Goal: Task Accomplishment & Management: Use online tool/utility

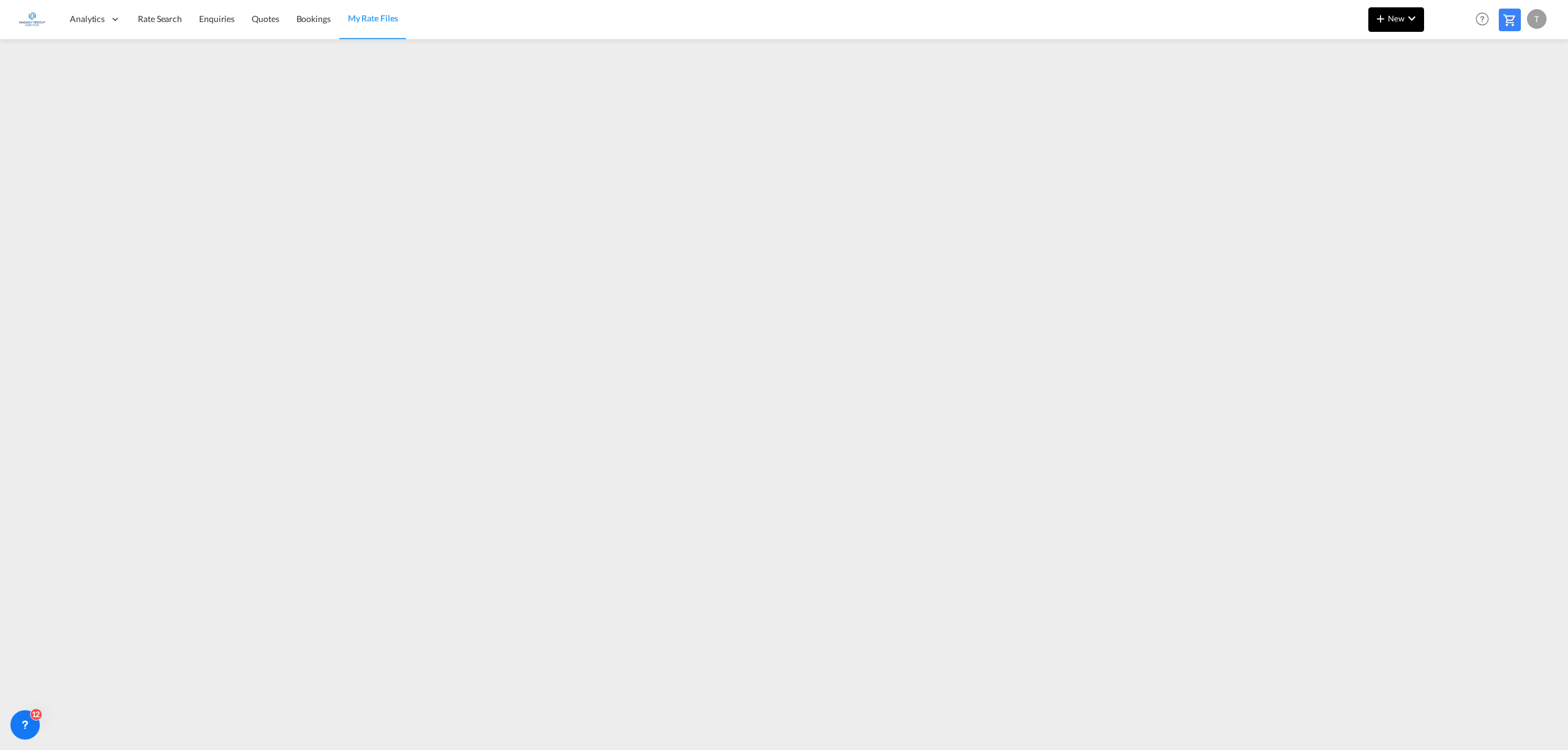
click at [1387, 15] on md-icon "icon-plus 400-fg" at bounding box center [1381, 18] width 15 height 15
click at [1353, 40] on div "Rates" at bounding box center [1379, 52] width 82 height 30
click at [1453, 88] on span "Ratesheet" at bounding box center [1447, 92] width 13 height 24
click at [1390, 18] on span "New" at bounding box center [1396, 18] width 46 height 10
click at [1369, 47] on span "Rates" at bounding box center [1365, 52] width 15 height 24
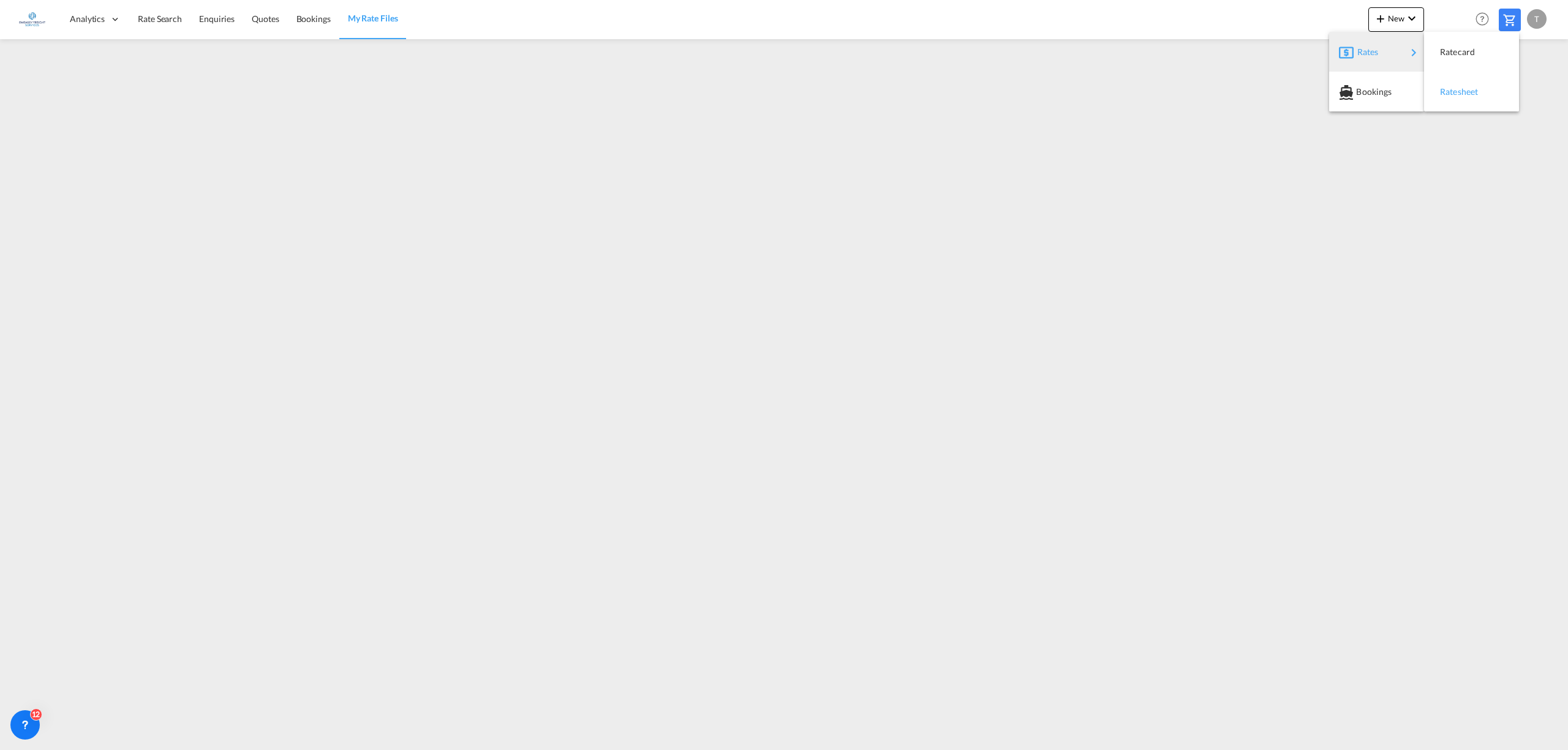
click at [1460, 86] on div "Ratesheet" at bounding box center [1462, 92] width 45 height 30
